Goal: Register for event/course

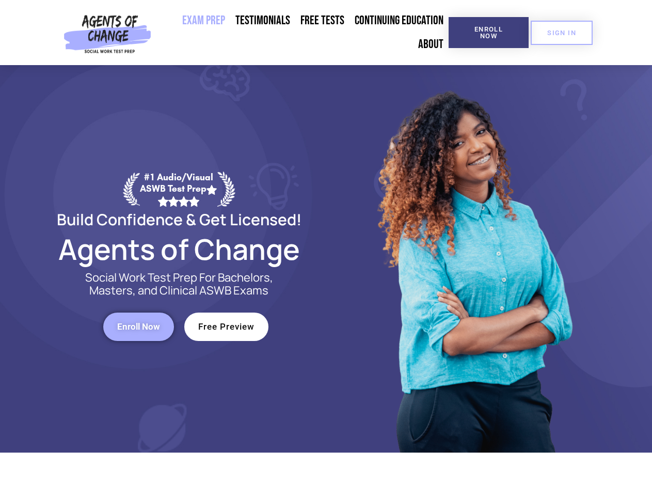
click at [326, 248] on div at bounding box center [473, 258] width 294 height 387
click at [488, 33] on span "Enroll Now" at bounding box center [488, 32] width 47 height 13
click at [562, 33] on span "SIGN IN" at bounding box center [561, 32] width 29 height 7
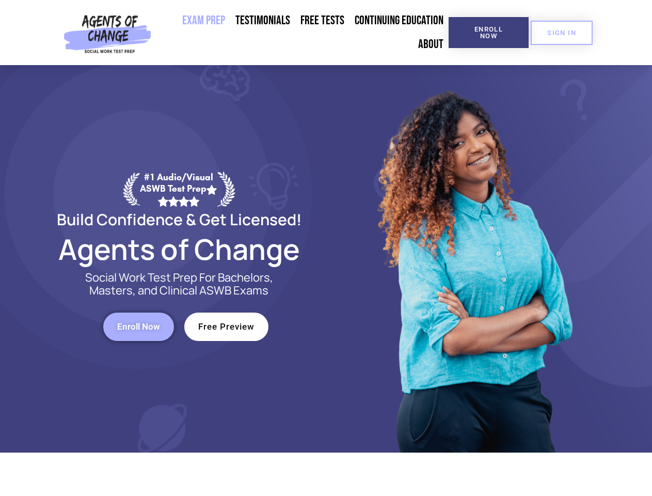
click at [138, 326] on span "Enroll Now" at bounding box center [138, 326] width 43 height 9
click at [226, 326] on span "Free Preview" at bounding box center [226, 326] width 56 height 9
